Goal: Information Seeking & Learning: Learn about a topic

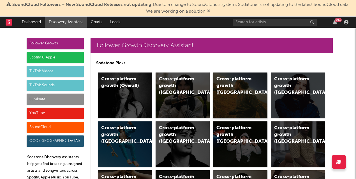
click at [248, 113] on div "Cross-platform growth ([GEOGRAPHIC_DATA])" at bounding box center [240, 94] width 54 height 45
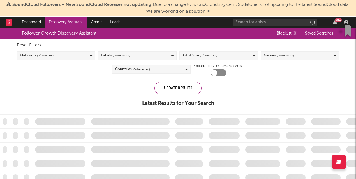
click at [243, 95] on div "Follower Growth Discovery Assistant Blocklist ( 0 ) Saved Searches Reset Filter…" at bounding box center [178, 70] width 356 height 84
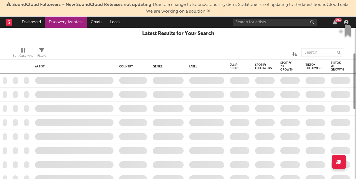
checkbox input "true"
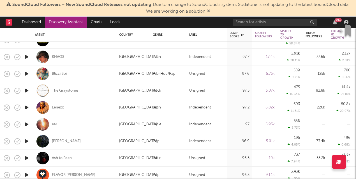
click at [25, 142] on icon "button" at bounding box center [27, 140] width 6 height 7
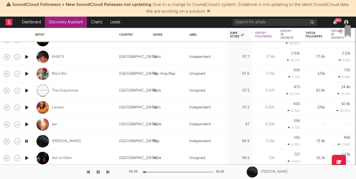
click at [25, 142] on icon "button" at bounding box center [26, 140] width 5 height 7
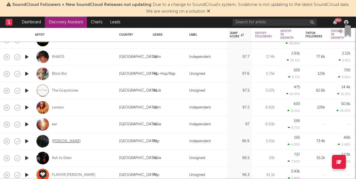
click at [65, 143] on div "[PERSON_NAME]" at bounding box center [66, 140] width 29 height 5
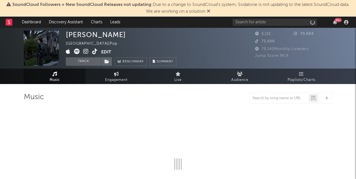
select select "1w"
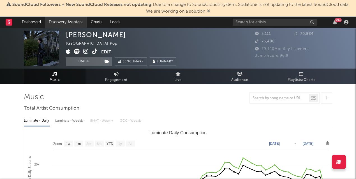
click at [75, 24] on link "Discovery Assistant" at bounding box center [66, 22] width 42 height 11
